Goal: Task Accomplishment & Management: Manage account settings

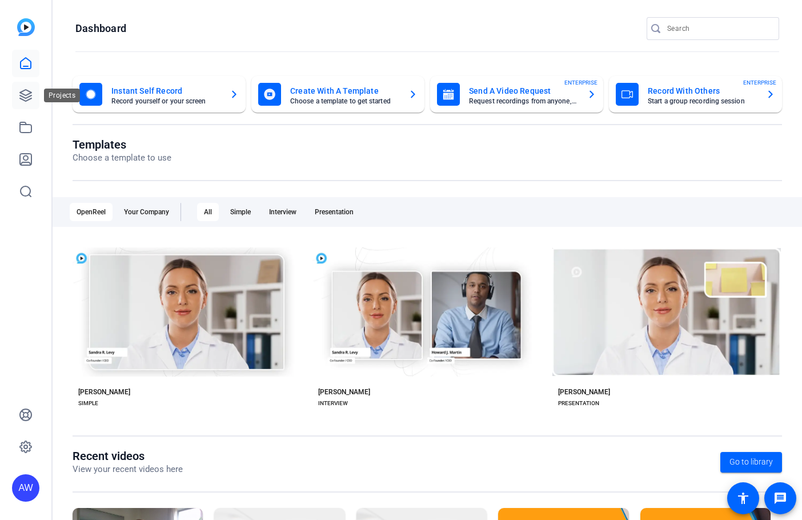
click at [17, 101] on link at bounding box center [25, 95] width 27 height 27
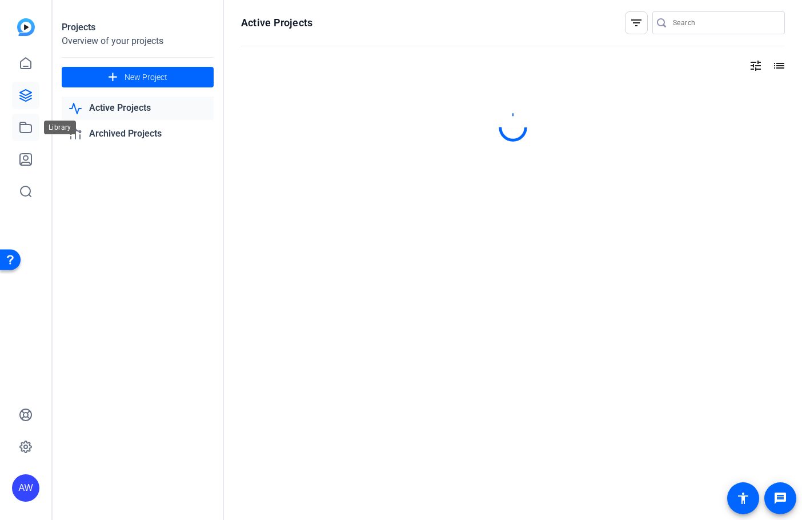
click at [23, 127] on icon at bounding box center [26, 128] width 14 height 14
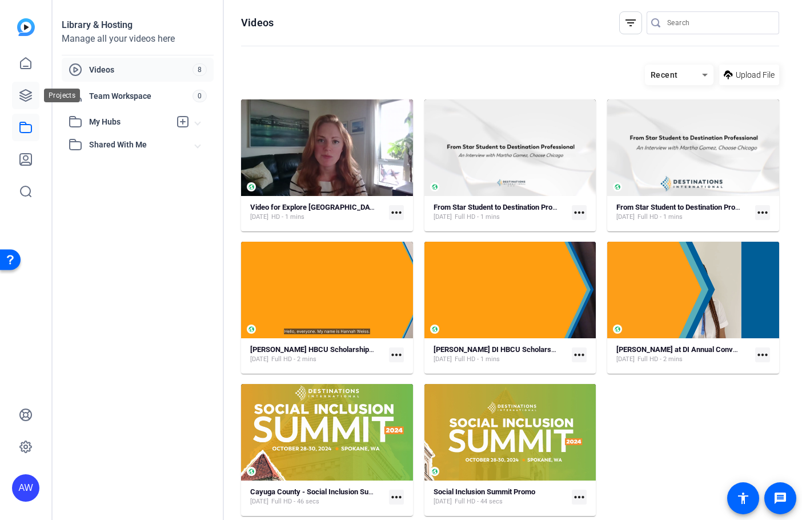
click at [30, 86] on link at bounding box center [25, 95] width 27 height 27
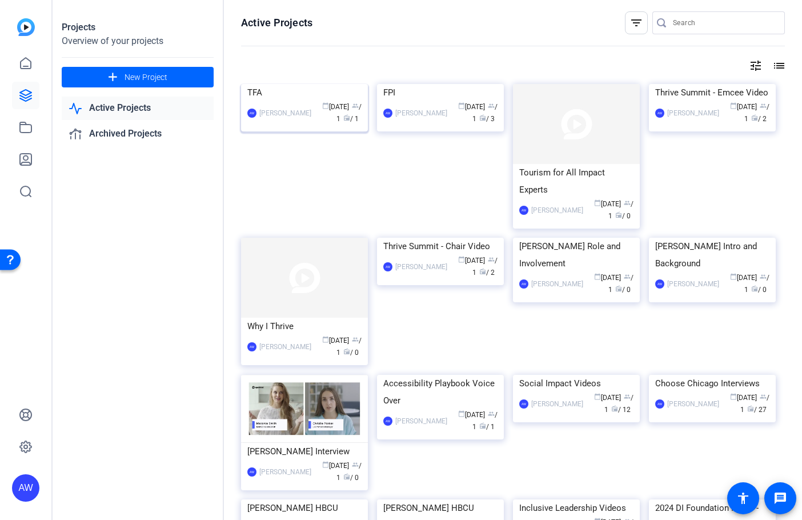
click at [353, 123] on span "radio / 1" at bounding box center [350, 119] width 15 height 8
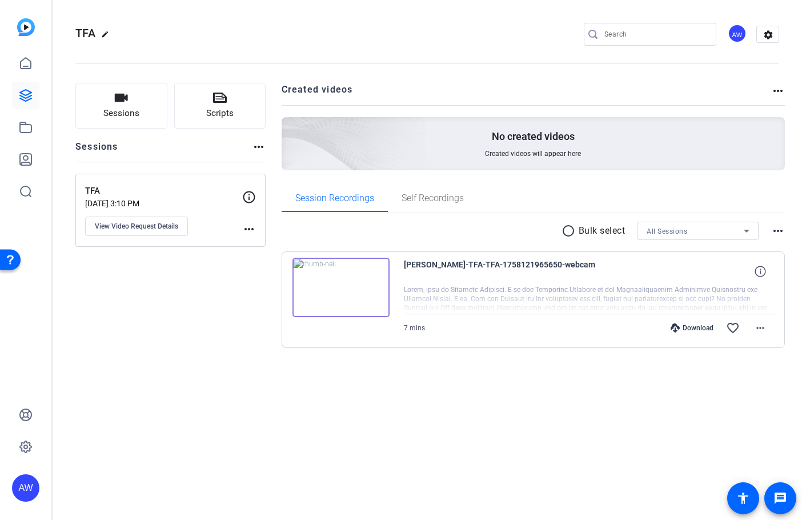
click at [777, 101] on div "Created videos more_horiz" at bounding box center [534, 94] width 504 height 22
click at [769, 40] on mat-icon "settings" at bounding box center [768, 34] width 23 height 17
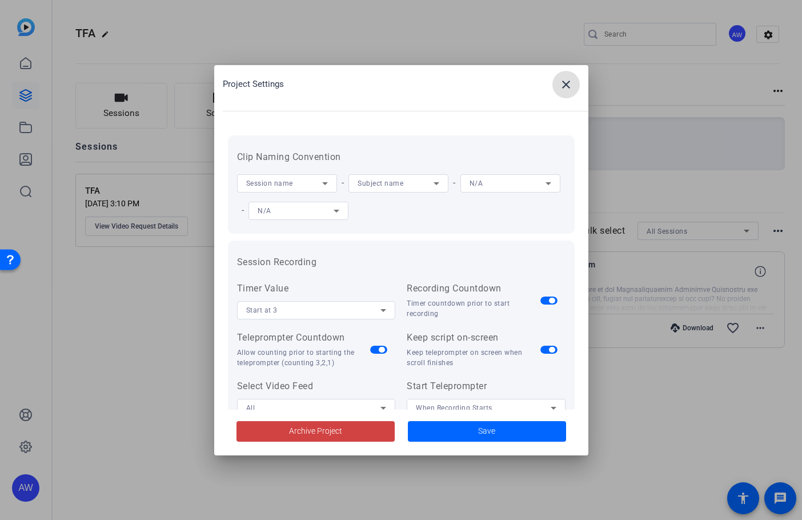
click at [695, 421] on div at bounding box center [401, 260] width 802 height 520
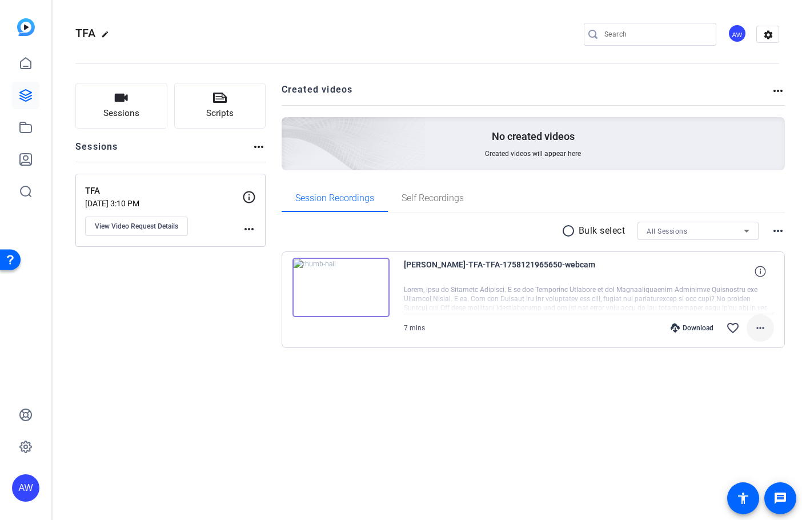
click at [761, 330] on mat-icon "more_horiz" at bounding box center [760, 328] width 14 height 14
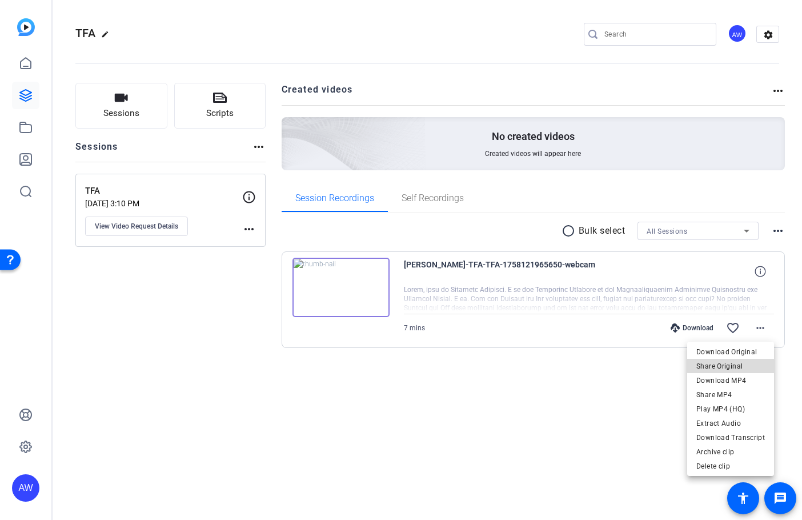
click at [749, 364] on span "Share Original" at bounding box center [730, 366] width 69 height 14
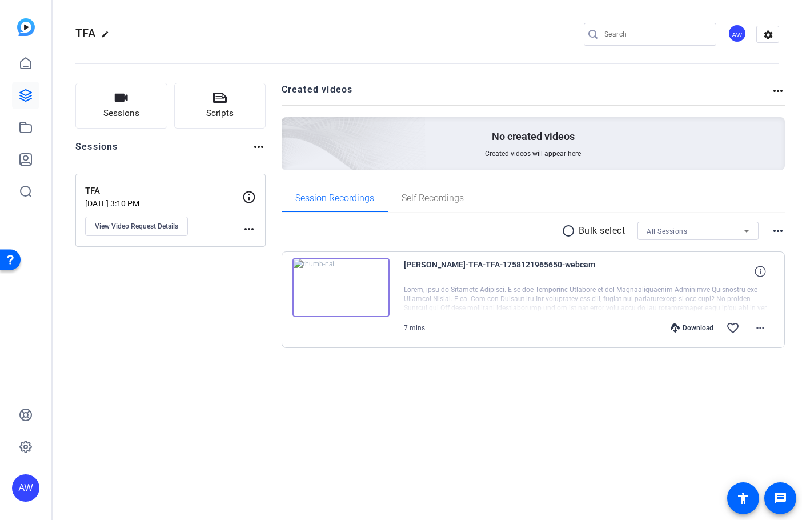
click at [456, 343] on div "Courtney Cacatian-TFA-TFA-1758121965650-webcam 7 mins Download favorite_border …" at bounding box center [534, 299] width 504 height 97
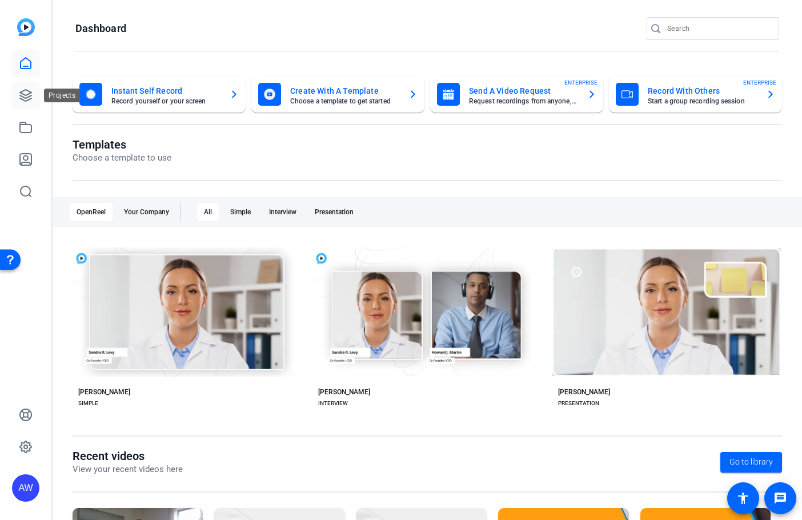
click at [30, 99] on icon at bounding box center [25, 95] width 11 height 11
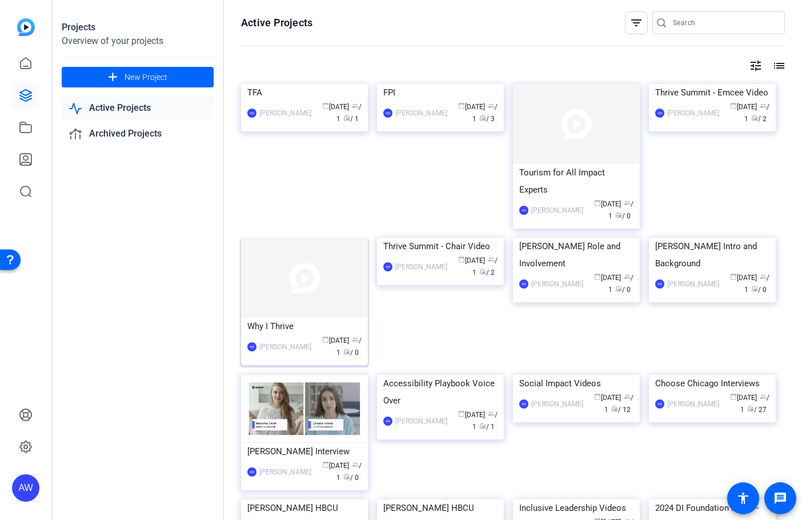
click at [317, 343] on div "calendar_today [DATE] group / 1 radio / 0" at bounding box center [339, 347] width 45 height 24
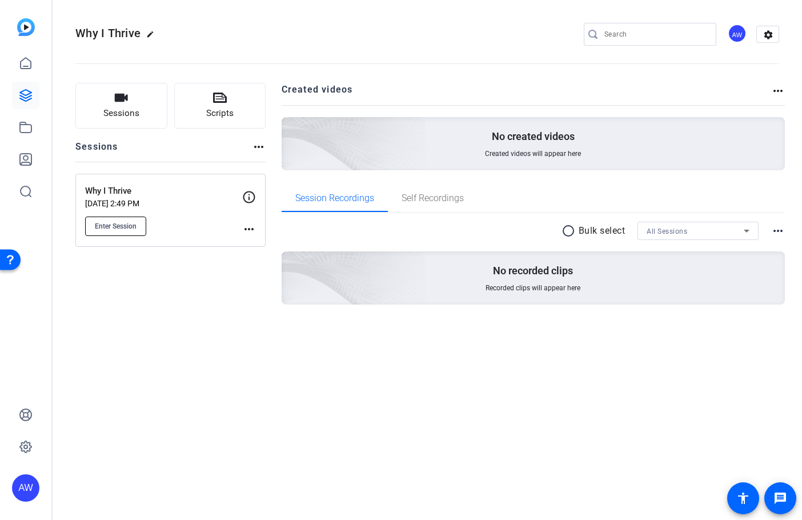
click at [135, 217] on button "Enter Session" at bounding box center [115, 225] width 61 height 19
click at [255, 185] on div "Why I Thrive [DATE] 2:49 PM Enter Session more_horiz" at bounding box center [170, 210] width 190 height 73
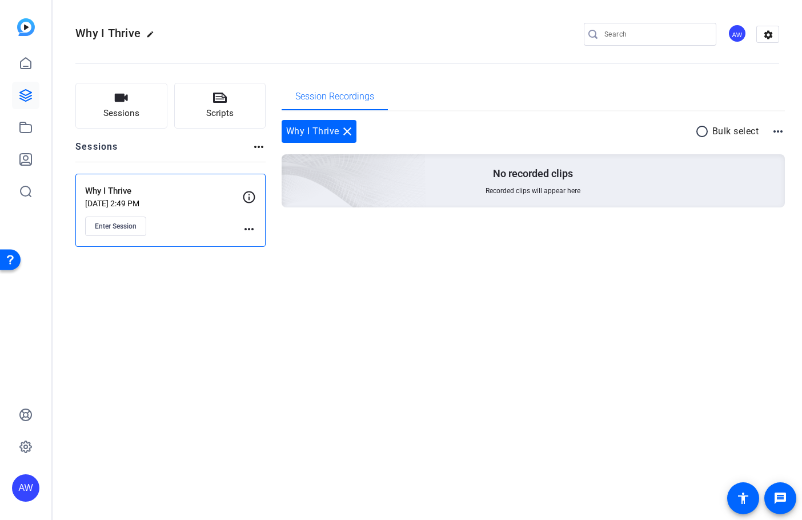
click at [247, 200] on icon at bounding box center [249, 197] width 14 height 14
click at [252, 229] on mat-icon "more_horiz" at bounding box center [249, 229] width 14 height 14
click at [251, 195] on div at bounding box center [401, 260] width 802 height 520
click at [251, 195] on icon at bounding box center [249, 197] width 14 height 14
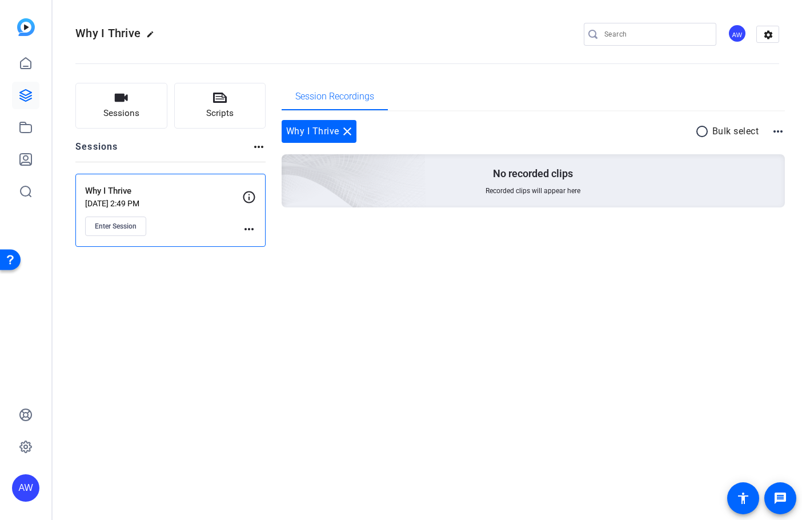
click at [110, 200] on p "[DATE] 2:49 PM" at bounding box center [163, 203] width 157 height 9
click at [112, 202] on p "[DATE] 2:49 PM" at bounding box center [163, 203] width 157 height 9
click at [152, 109] on button "Sessions" at bounding box center [121, 106] width 92 height 46
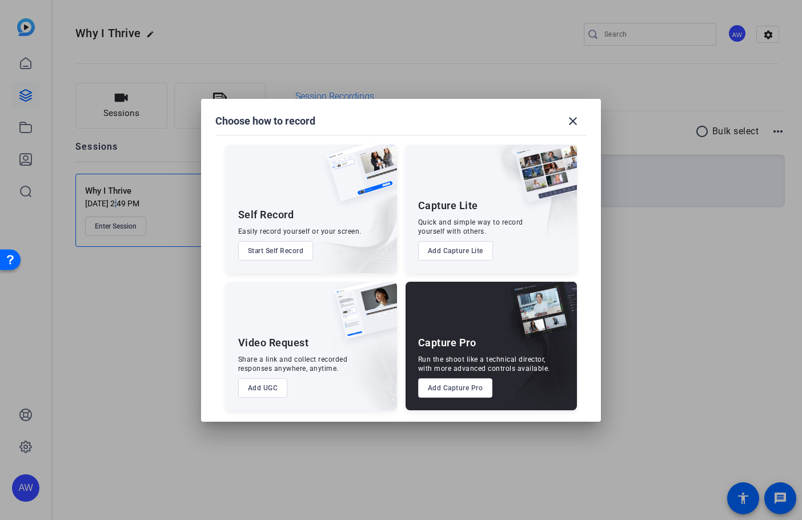
click at [268, 388] on button "Add UGC" at bounding box center [263, 387] width 50 height 19
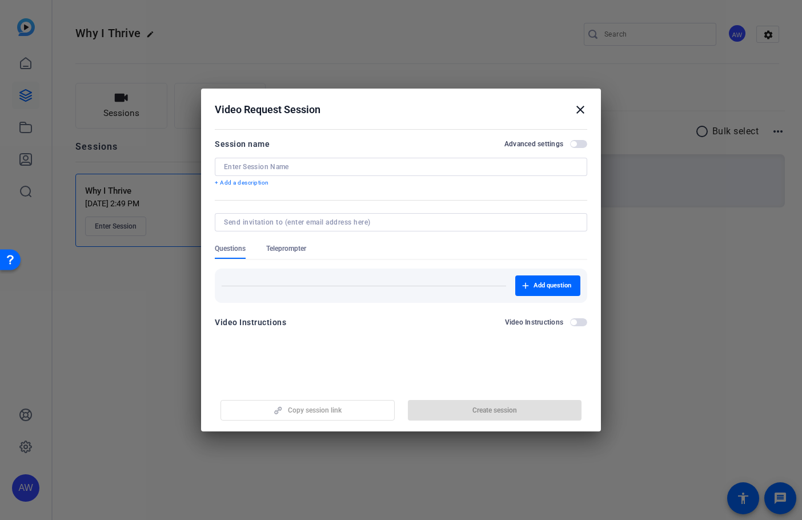
click at [311, 173] on div at bounding box center [401, 167] width 354 height 18
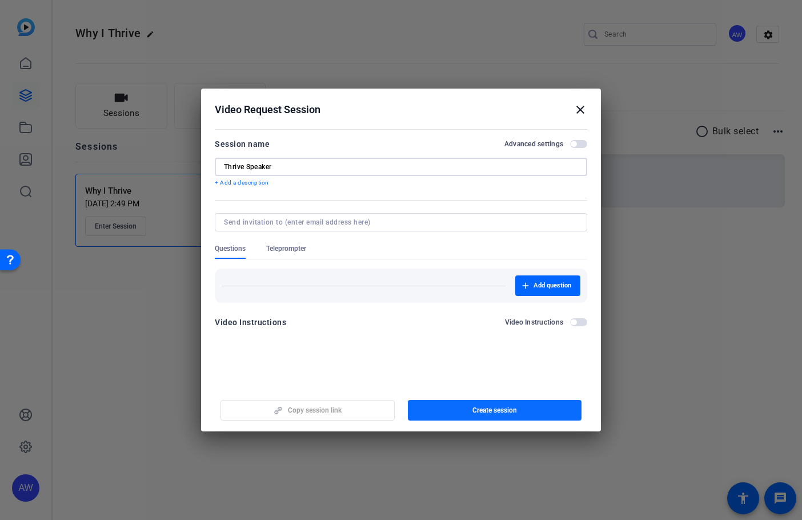
type input "Thrive Speaker"
click at [433, 414] on span "button" at bounding box center [495, 409] width 174 height 27
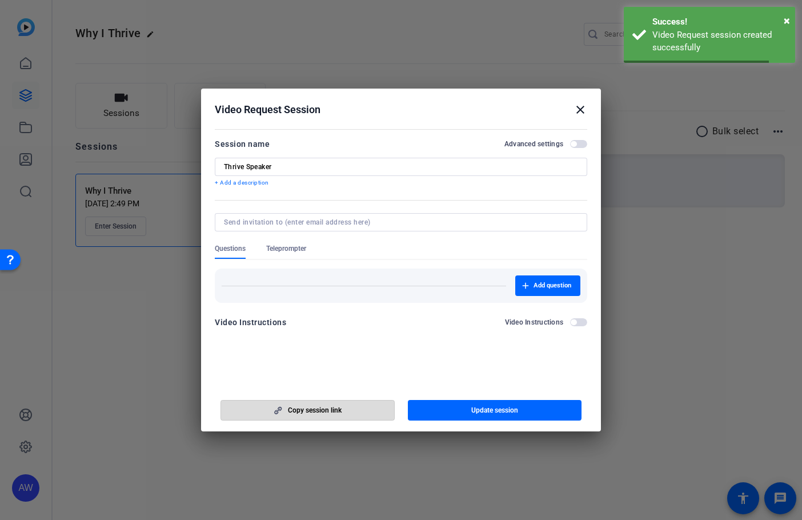
click at [328, 418] on span "button" at bounding box center [307, 409] width 173 height 27
